Goal: Task Accomplishment & Management: Manage account settings

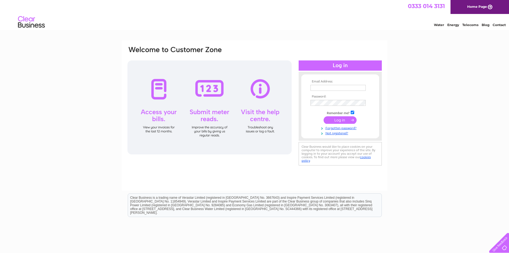
type input "kingsbridgefunerals@btconnect.com"
click at [339, 122] on input "submit" at bounding box center [340, 120] width 33 height 8
click at [337, 121] on input "submit" at bounding box center [340, 120] width 33 height 8
click at [338, 122] on input "submit" at bounding box center [340, 120] width 33 height 8
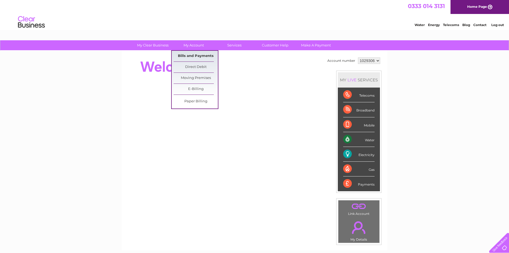
click at [187, 56] on link "Bills and Payments" at bounding box center [196, 56] width 44 height 11
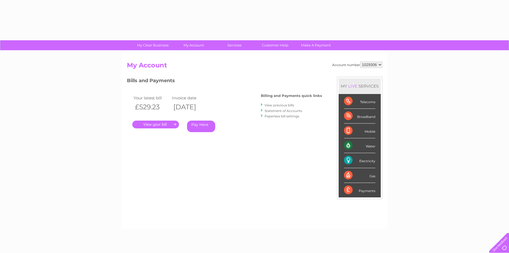
click at [189, 56] on div "Account number 1029306 My Account MY LIVE SERVICES Telecoms Broadband Mobile Wa…" at bounding box center [255, 140] width 266 height 178
